Goal: Information Seeking & Learning: Learn about a topic

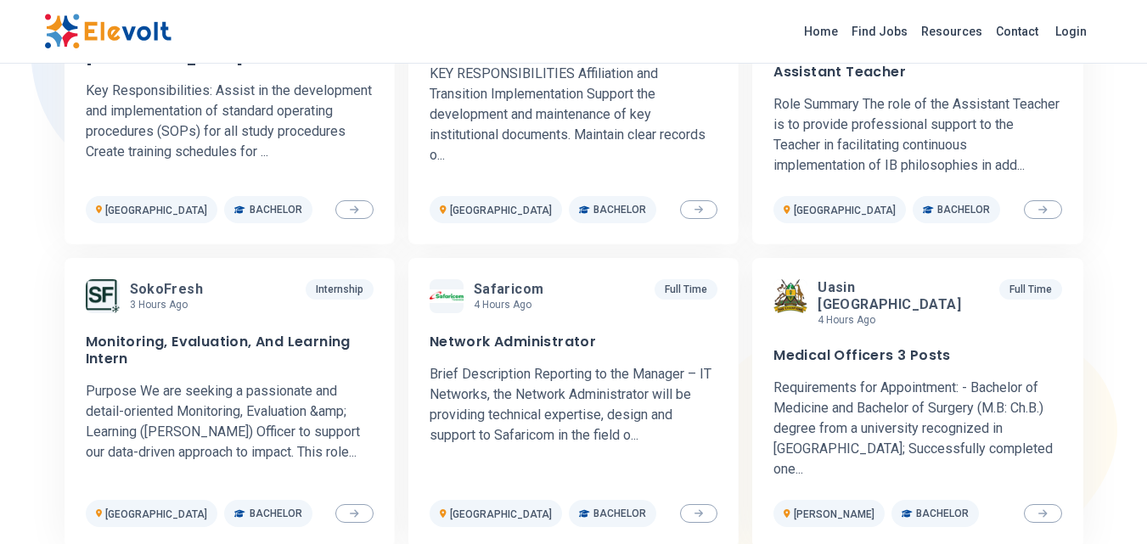
scroll to position [1019, 0]
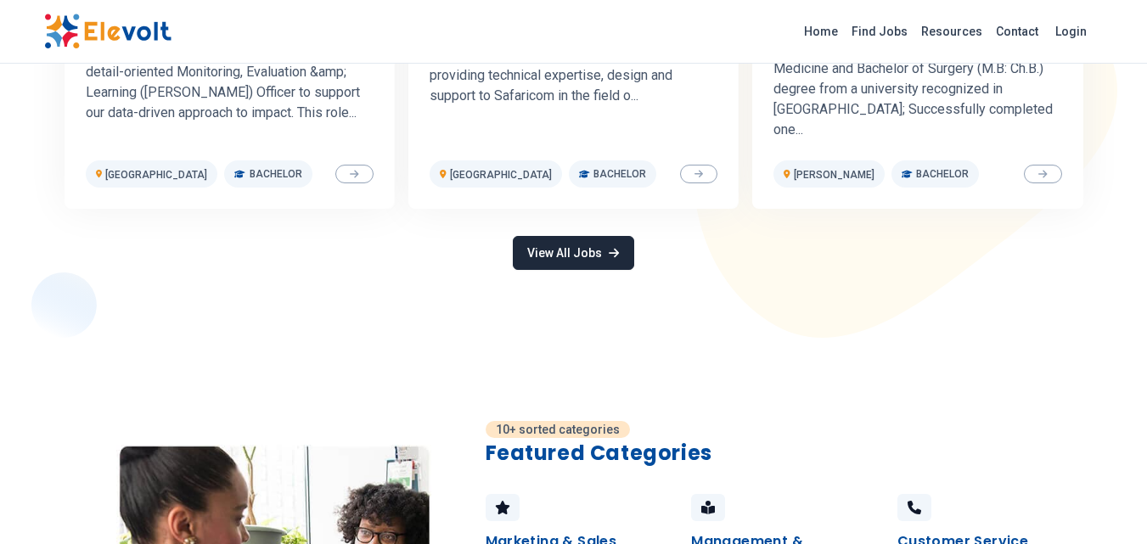
click at [580, 236] on link "View All Jobs" at bounding box center [573, 253] width 121 height 34
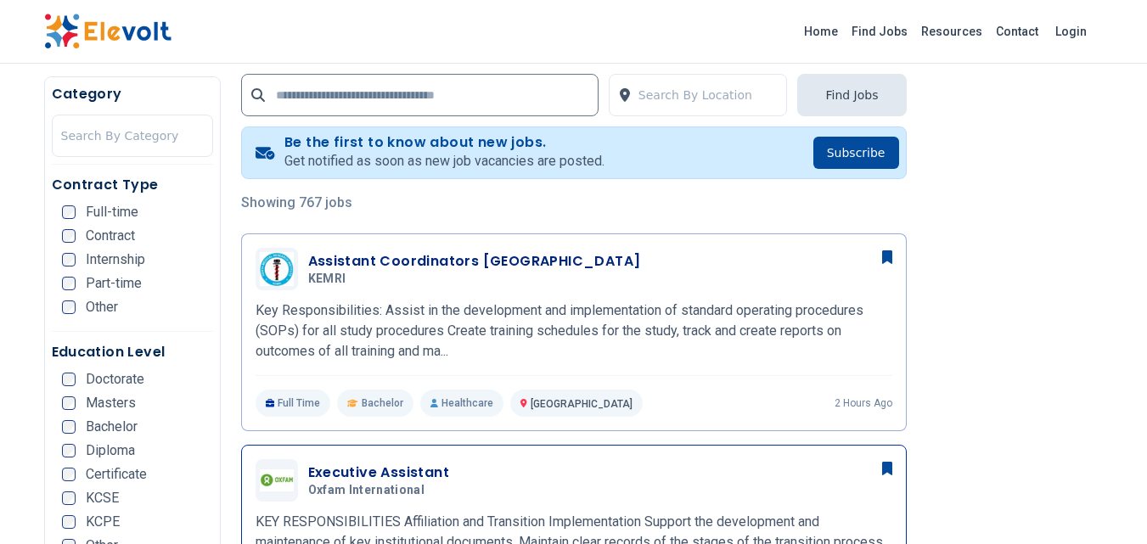
scroll to position [509, 0]
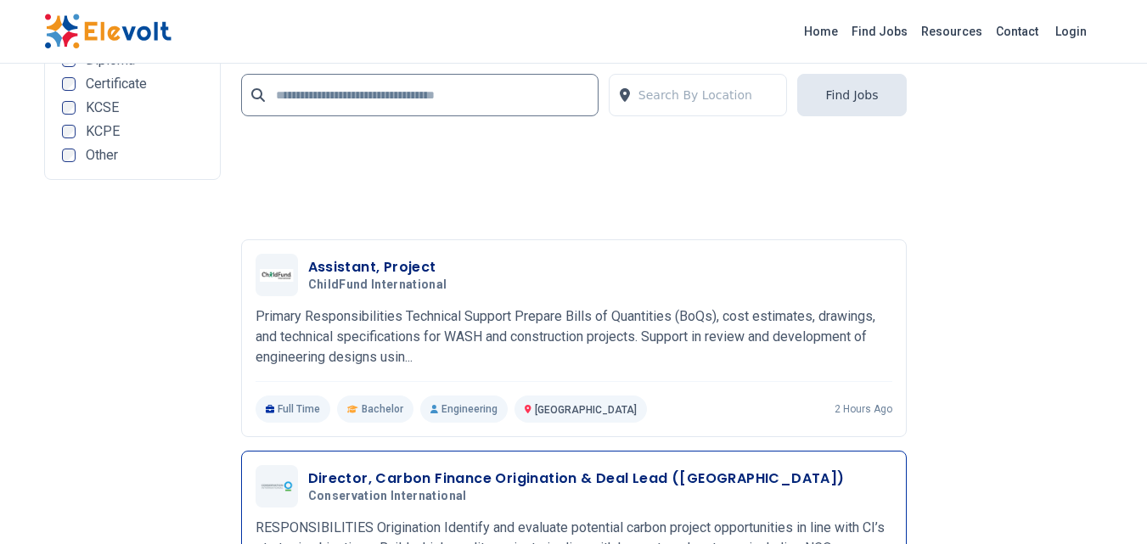
scroll to position [4075, 0]
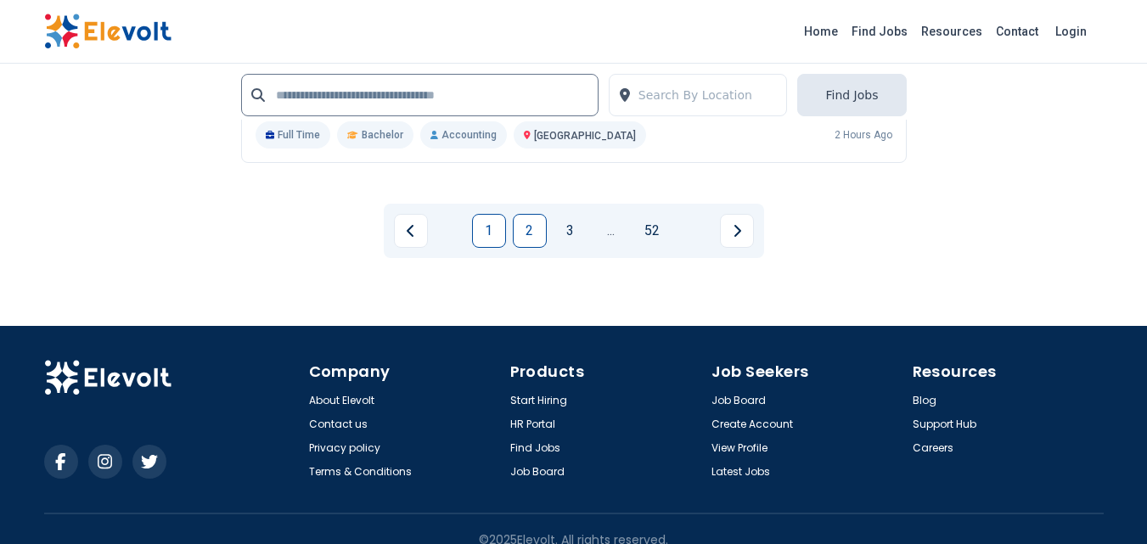
click at [526, 237] on link "2" at bounding box center [530, 231] width 34 height 34
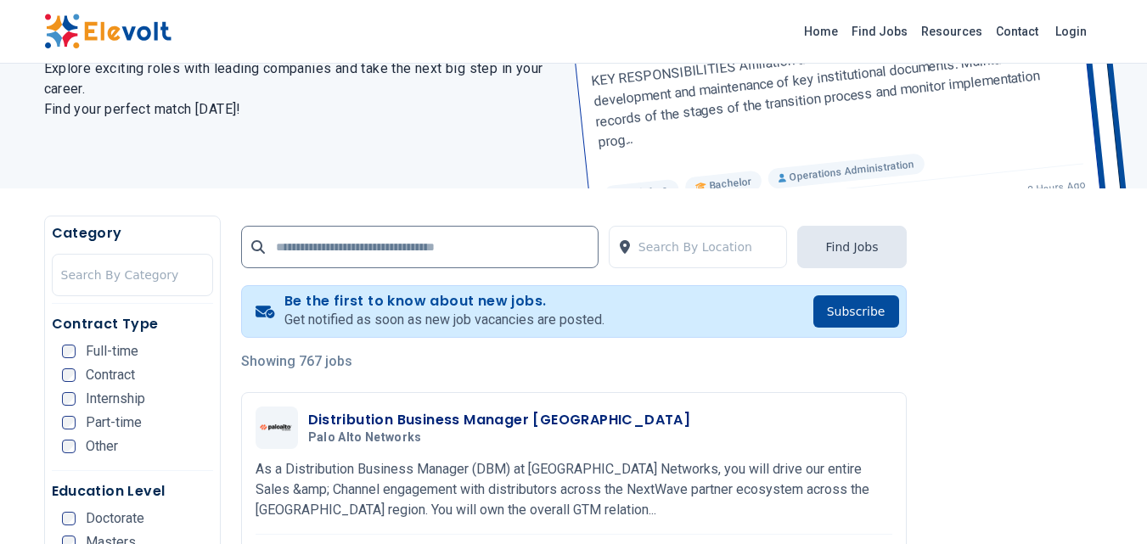
scroll to position [340, 0]
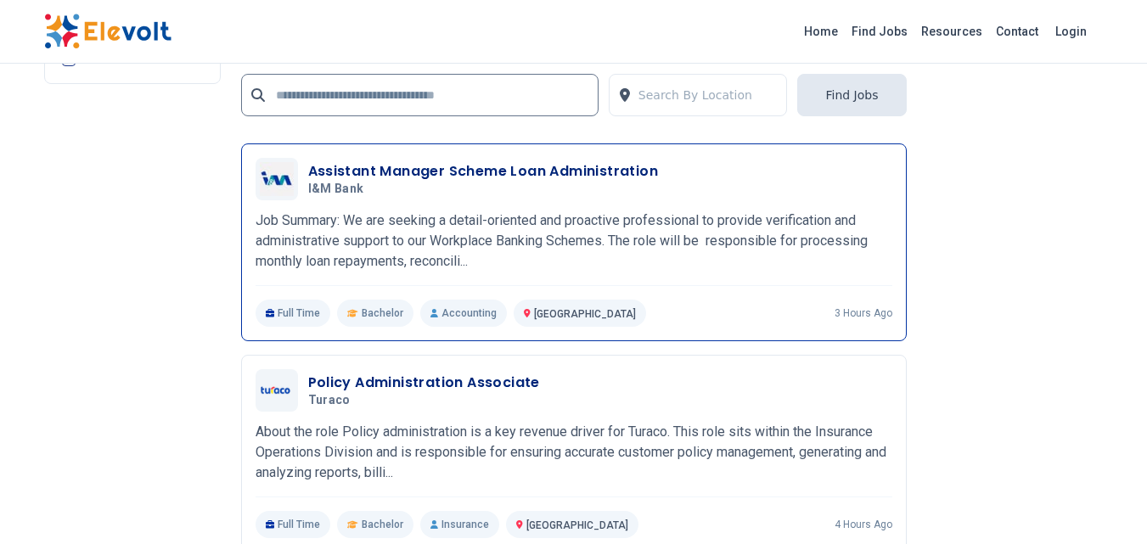
scroll to position [3820, 0]
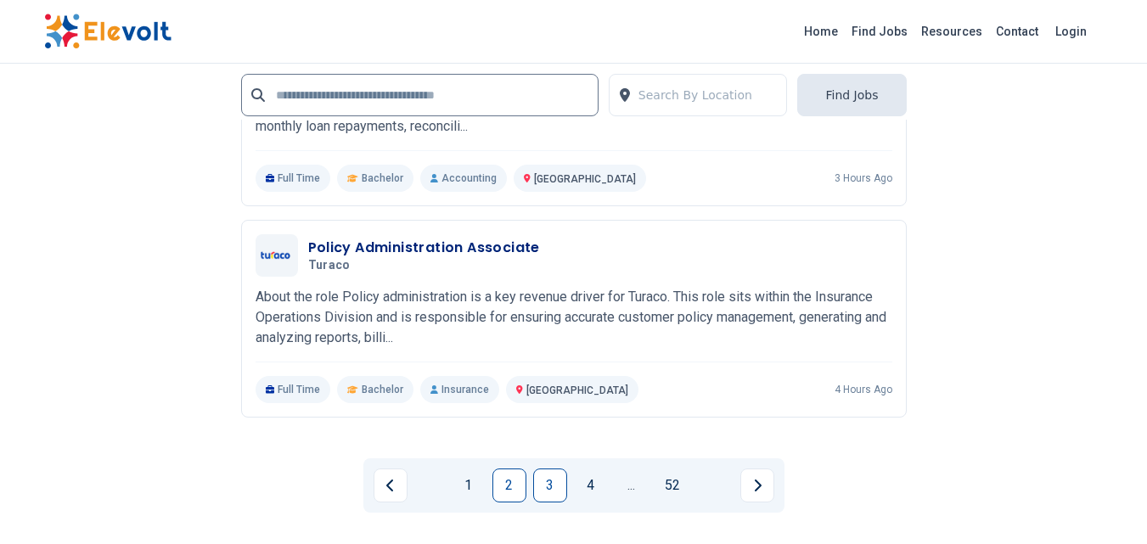
click at [552, 481] on link "3" at bounding box center [550, 486] width 34 height 34
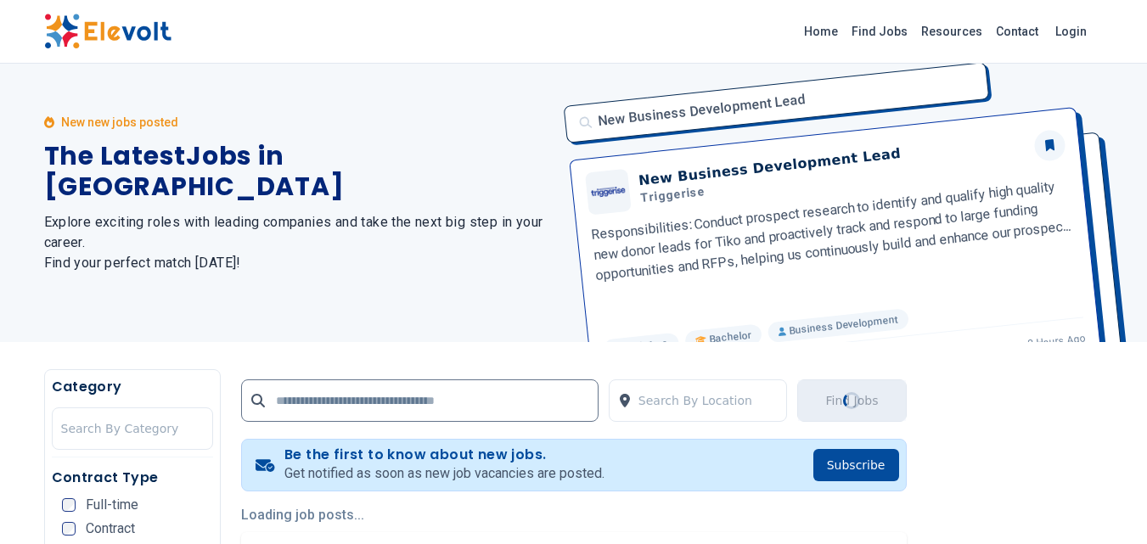
scroll to position [0, 0]
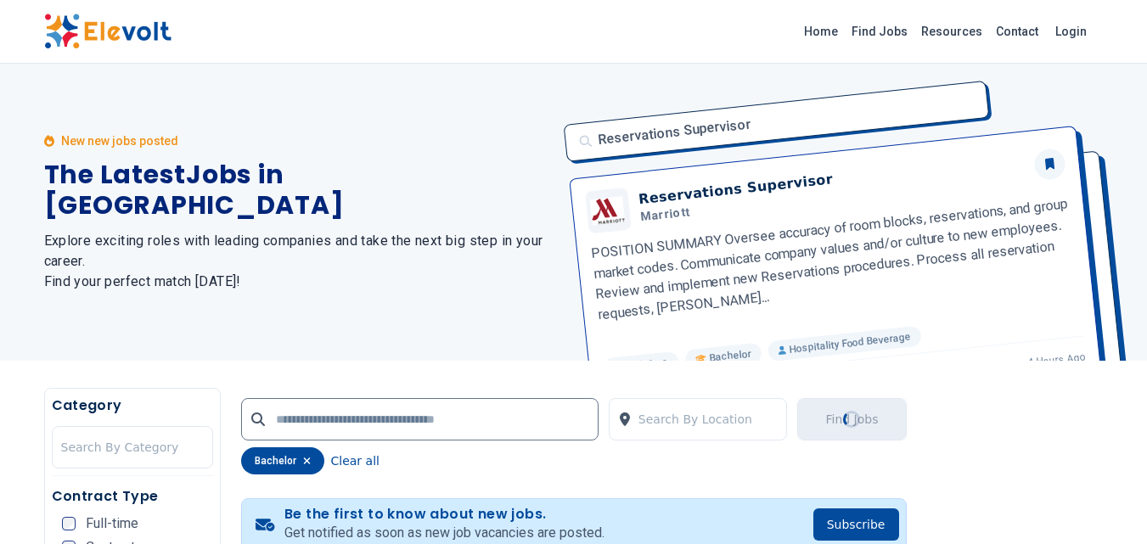
scroll to position [324, 0]
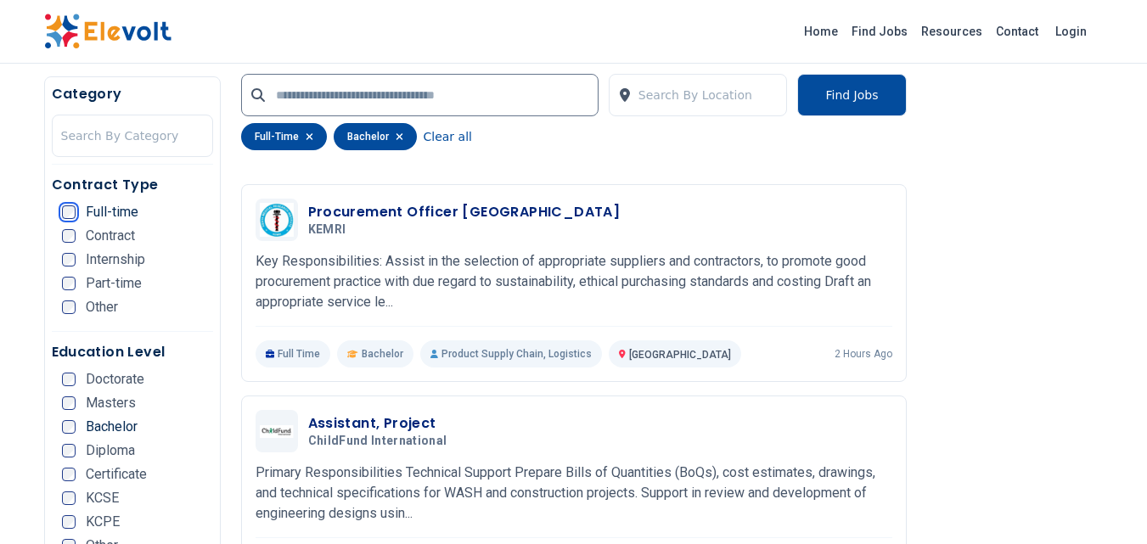
scroll to position [2683, 0]
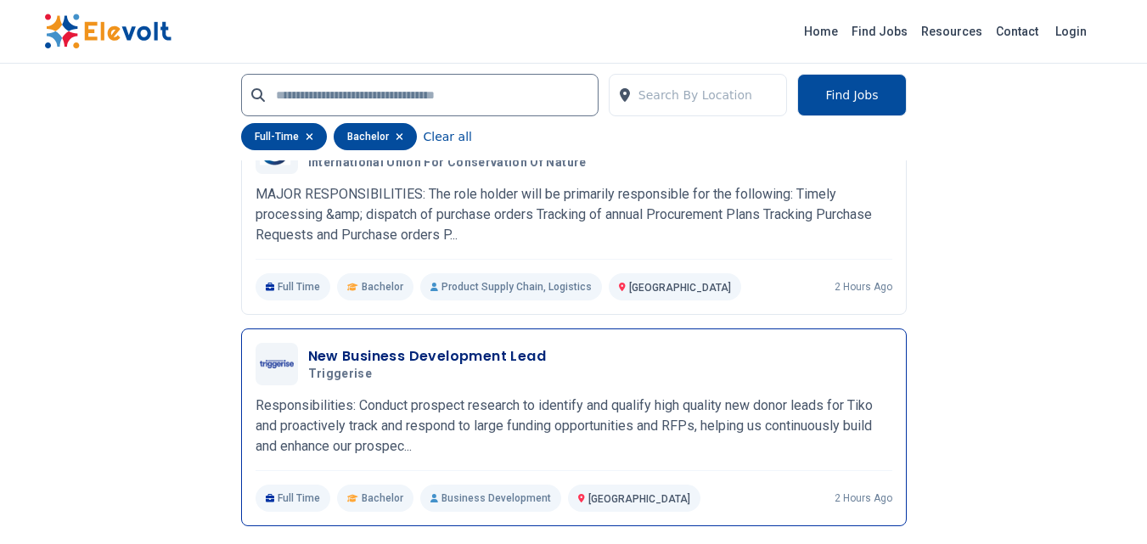
click at [599, 443] on p "Responsibilities: Conduct prospect research to identify and qualify high qualit…" at bounding box center [574, 426] width 637 height 61
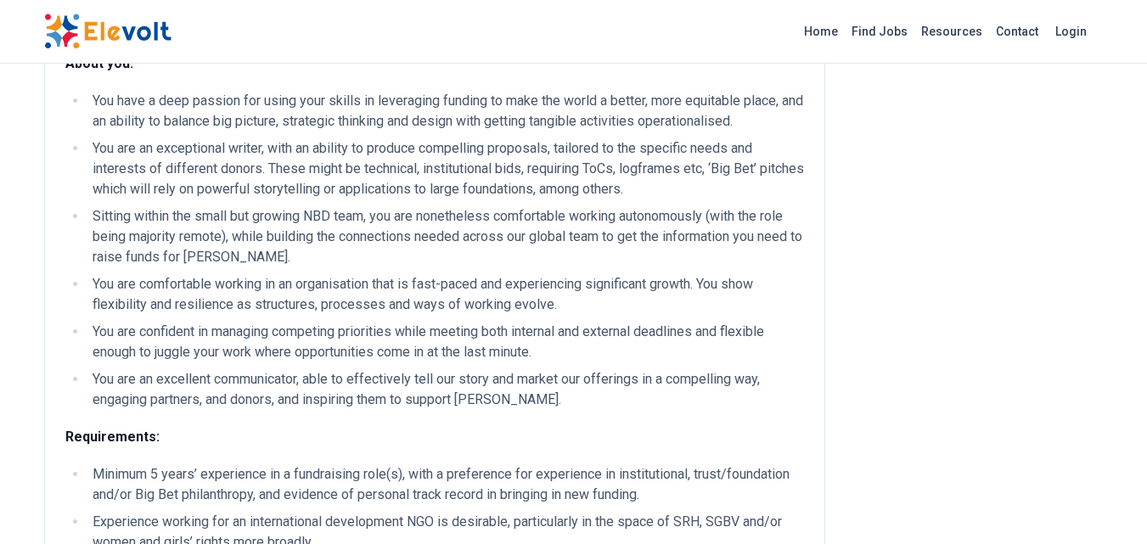
scroll to position [509, 0]
